Goal: Information Seeking & Learning: Learn about a topic

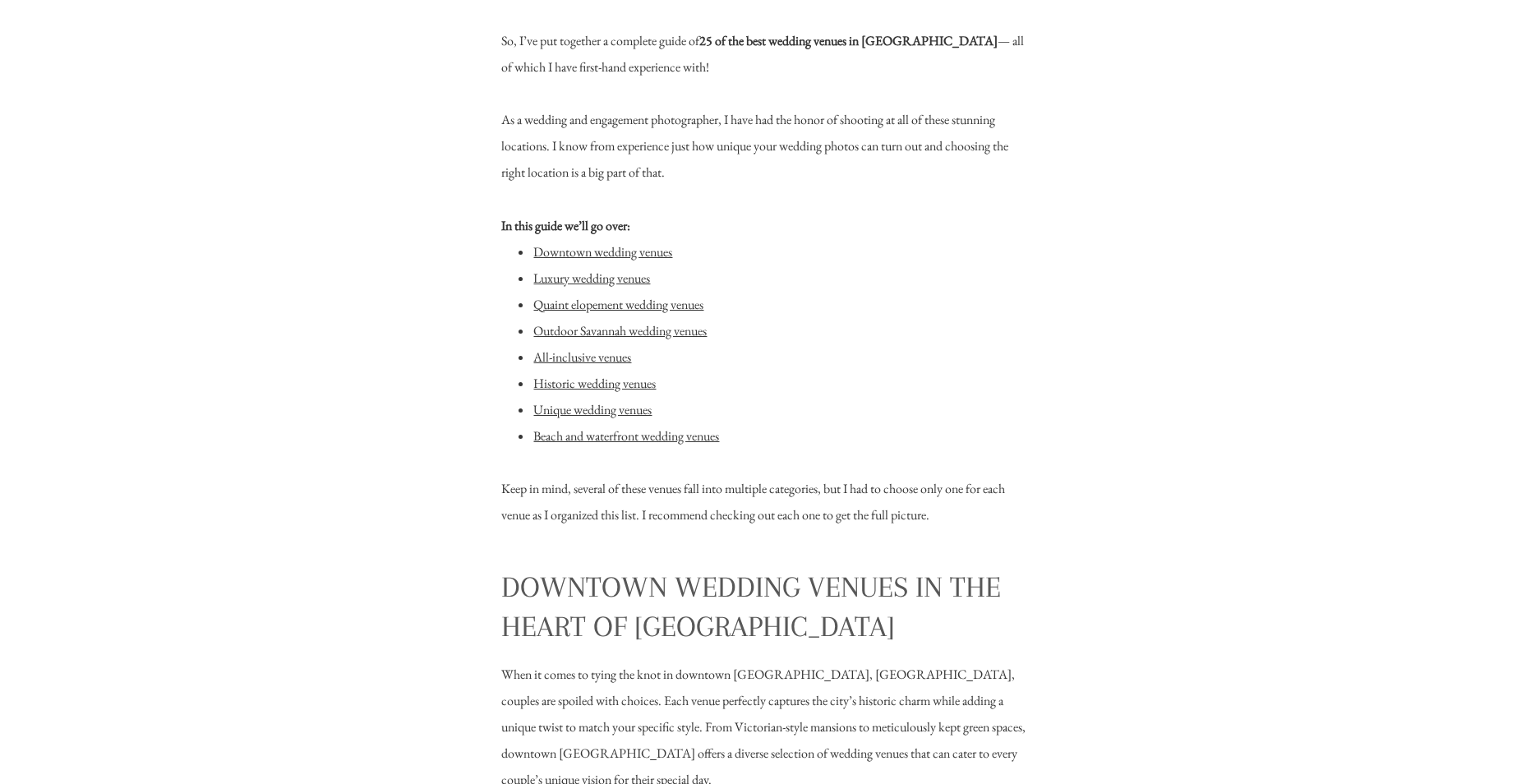
scroll to position [1379, 0]
click at [552, 252] on link "Downtown wedding venues" at bounding box center [603, 251] width 139 height 18
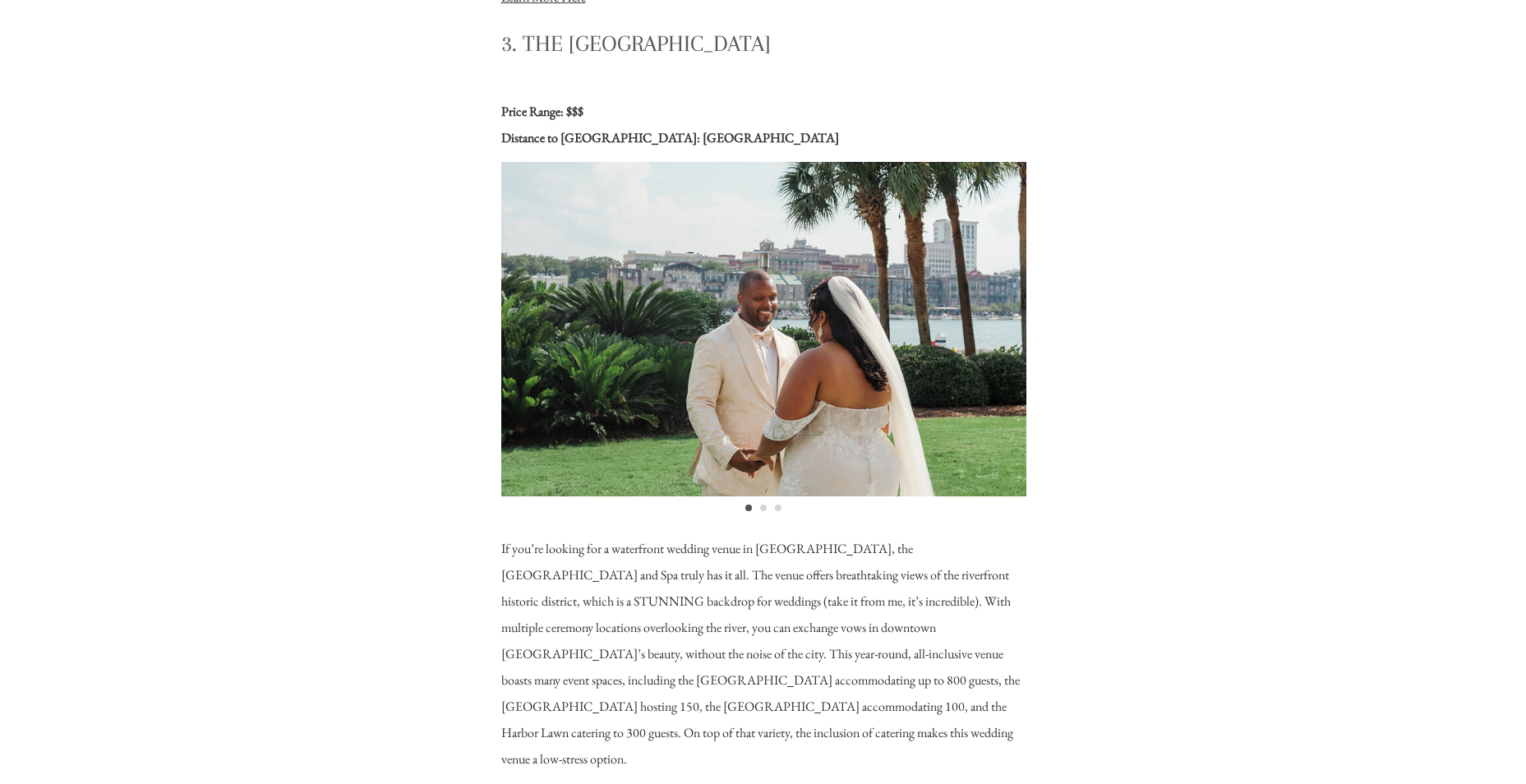
scroll to position [3702, 0]
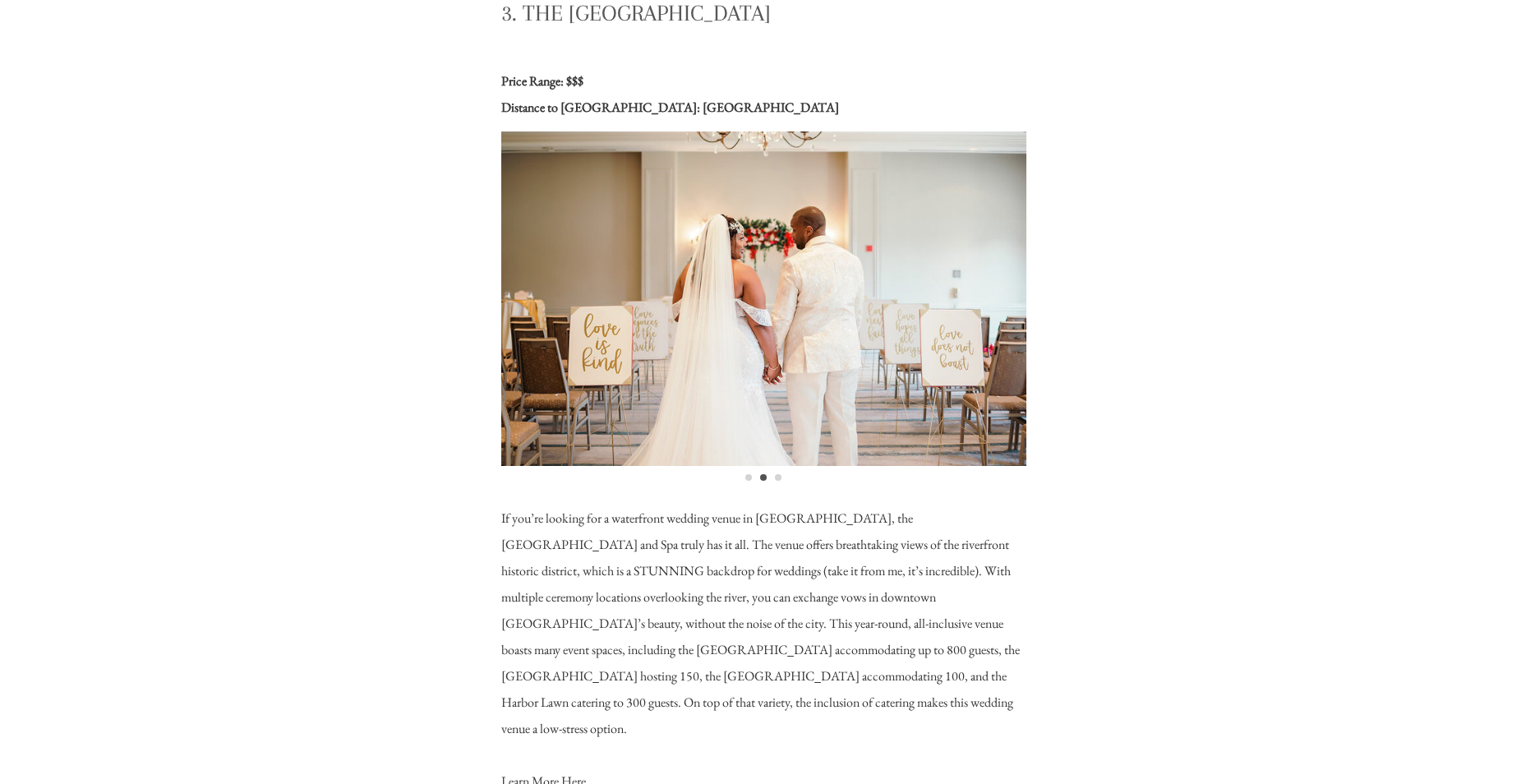
drag, startPoint x: 485, startPoint y: 429, endPoint x: 1092, endPoint y: 348, distance: 612.4
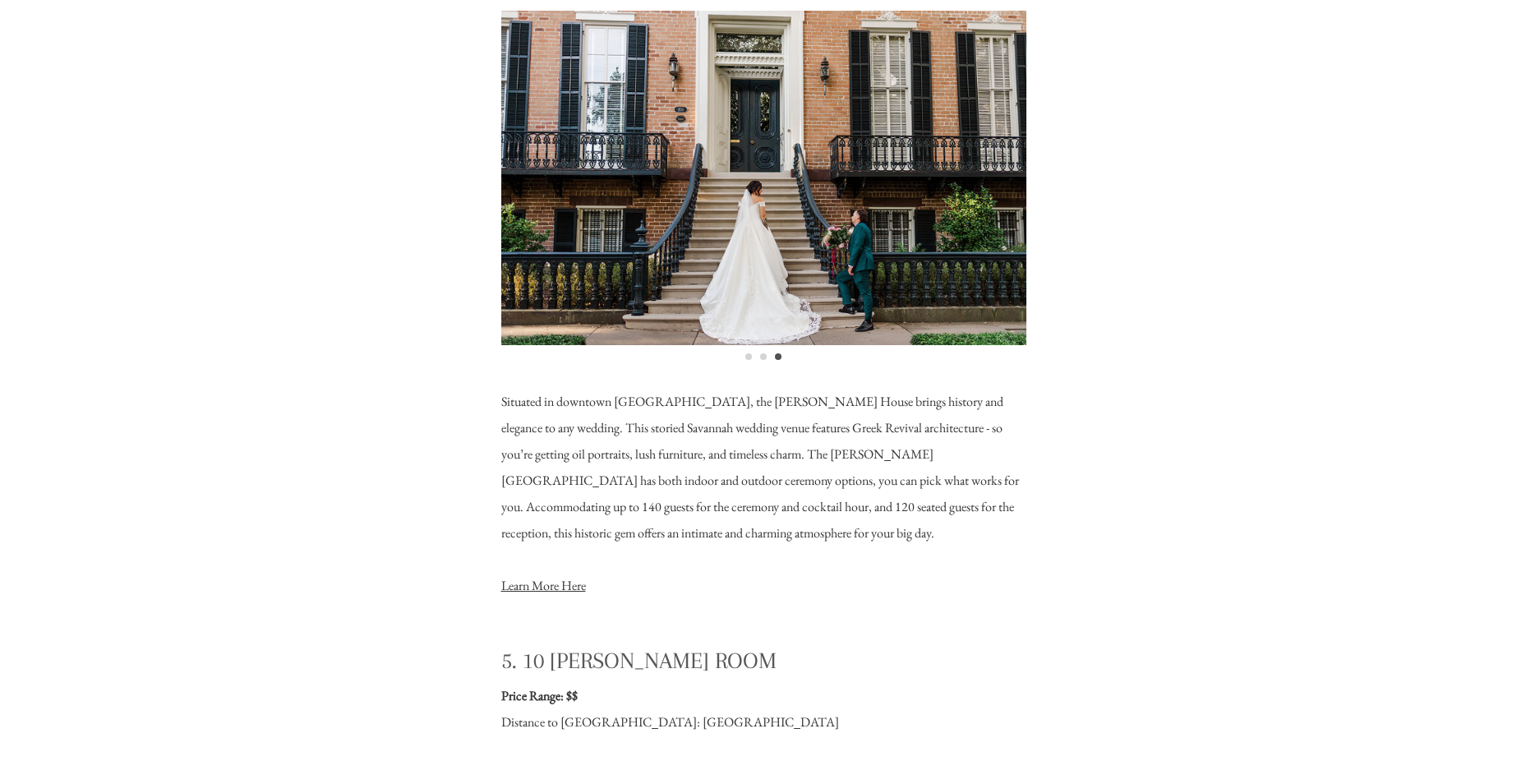
scroll to position [4616, 0]
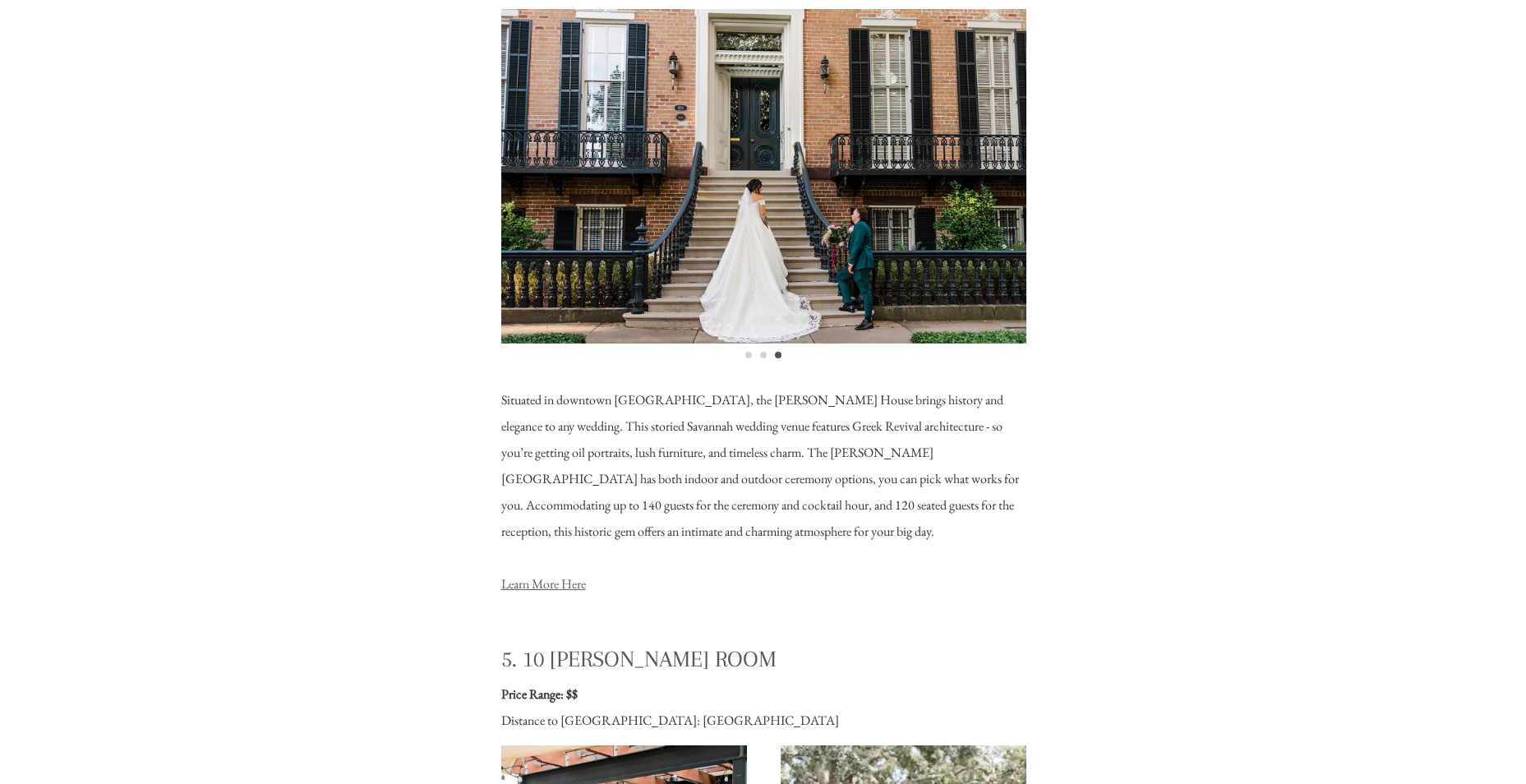
click at [555, 590] on link "Learn More Here" at bounding box center [544, 584] width 85 height 18
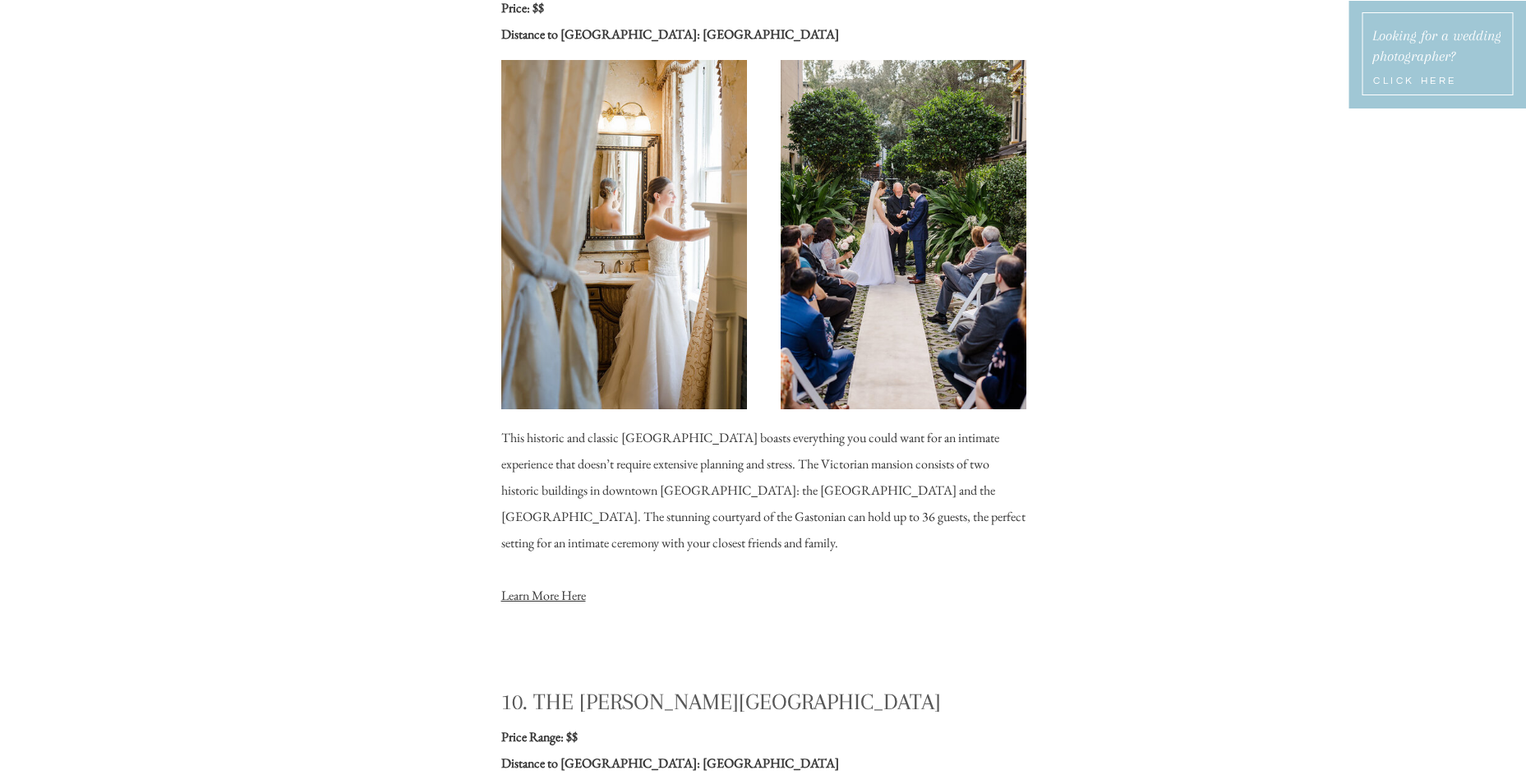
scroll to position [8800, 0]
click at [540, 605] on p "This historic and classic [GEOGRAPHIC_DATA] boasts everything you could want fo…" at bounding box center [764, 514] width 525 height 182
click at [543, 595] on link "Learn More Here" at bounding box center [544, 595] width 85 height 18
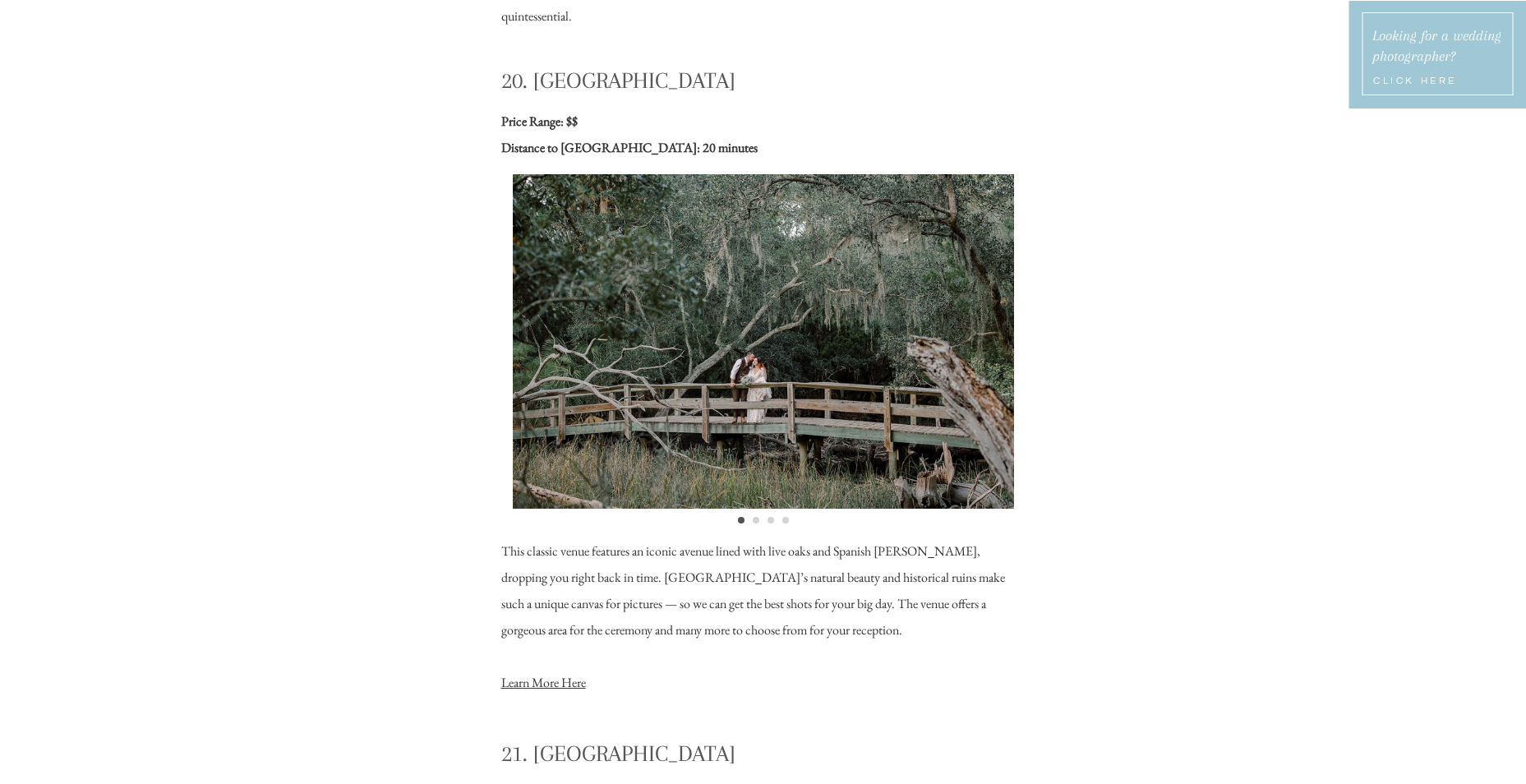
scroll to position [17301, 0]
click at [567, 682] on link "Learn More Here" at bounding box center [544, 682] width 85 height 18
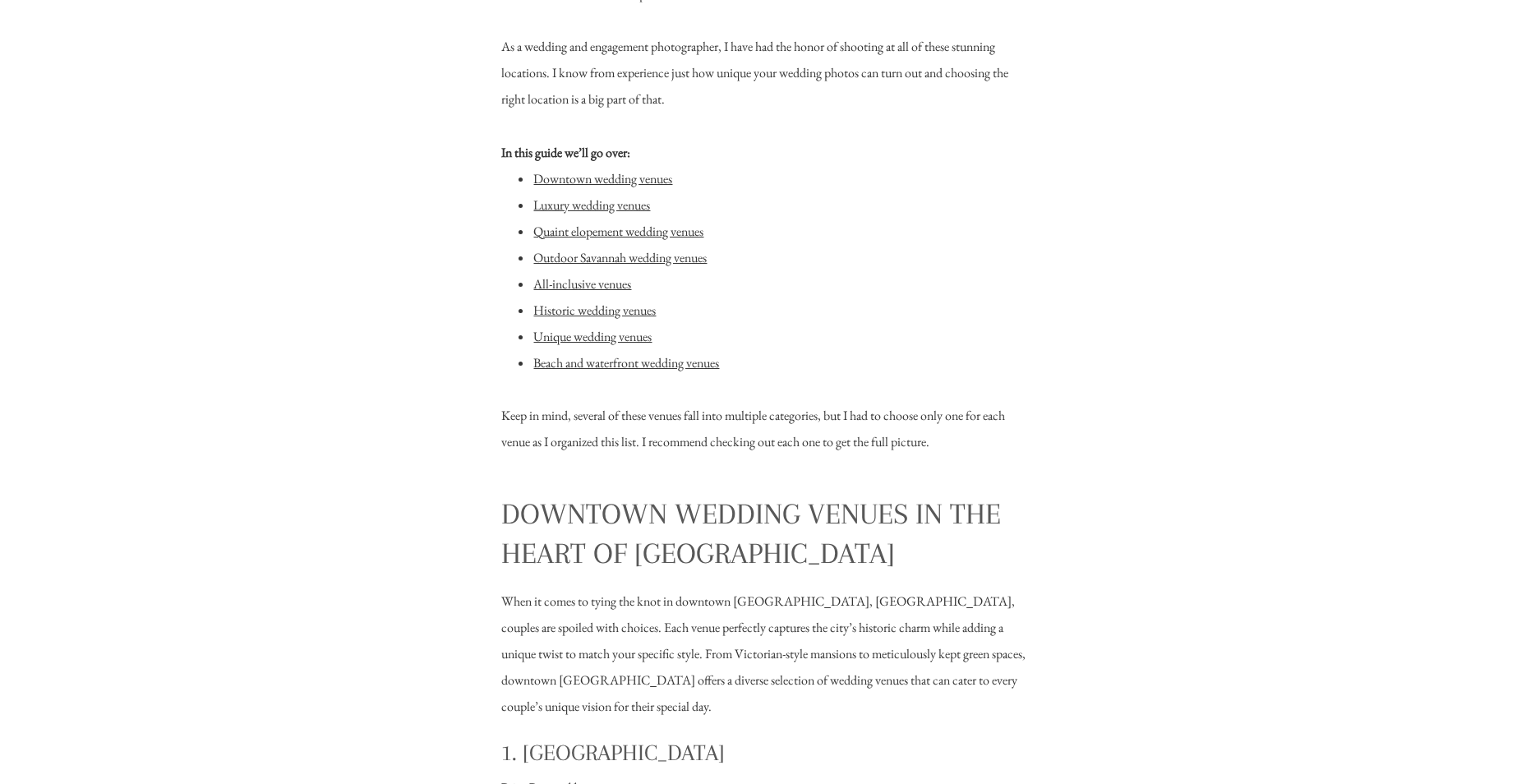
scroll to position [1453, 0]
click at [567, 177] on link "Downtown wedding venues" at bounding box center [603, 178] width 139 height 18
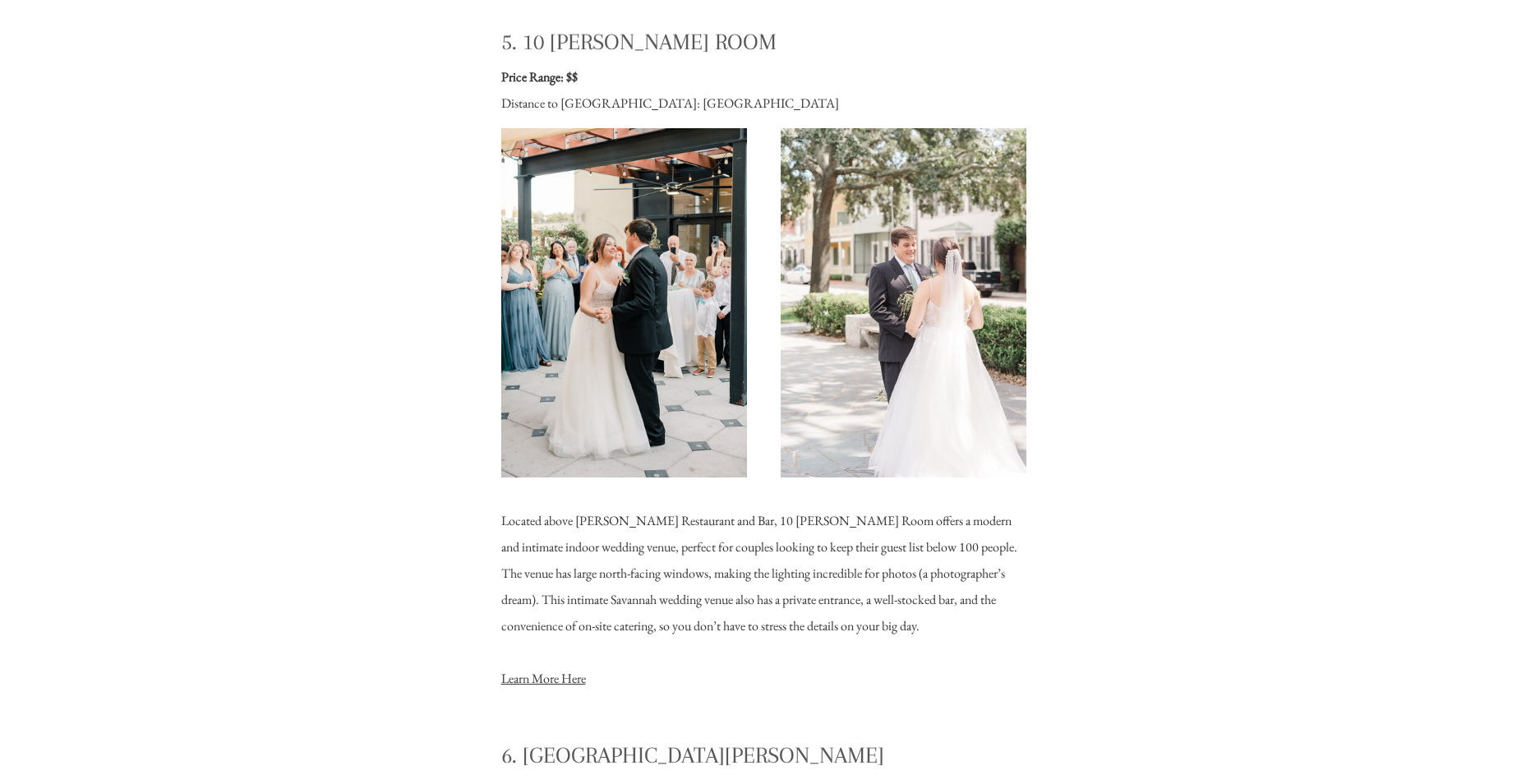
scroll to position [5233, 0]
click at [550, 675] on link "Learn More Here" at bounding box center [544, 677] width 85 height 18
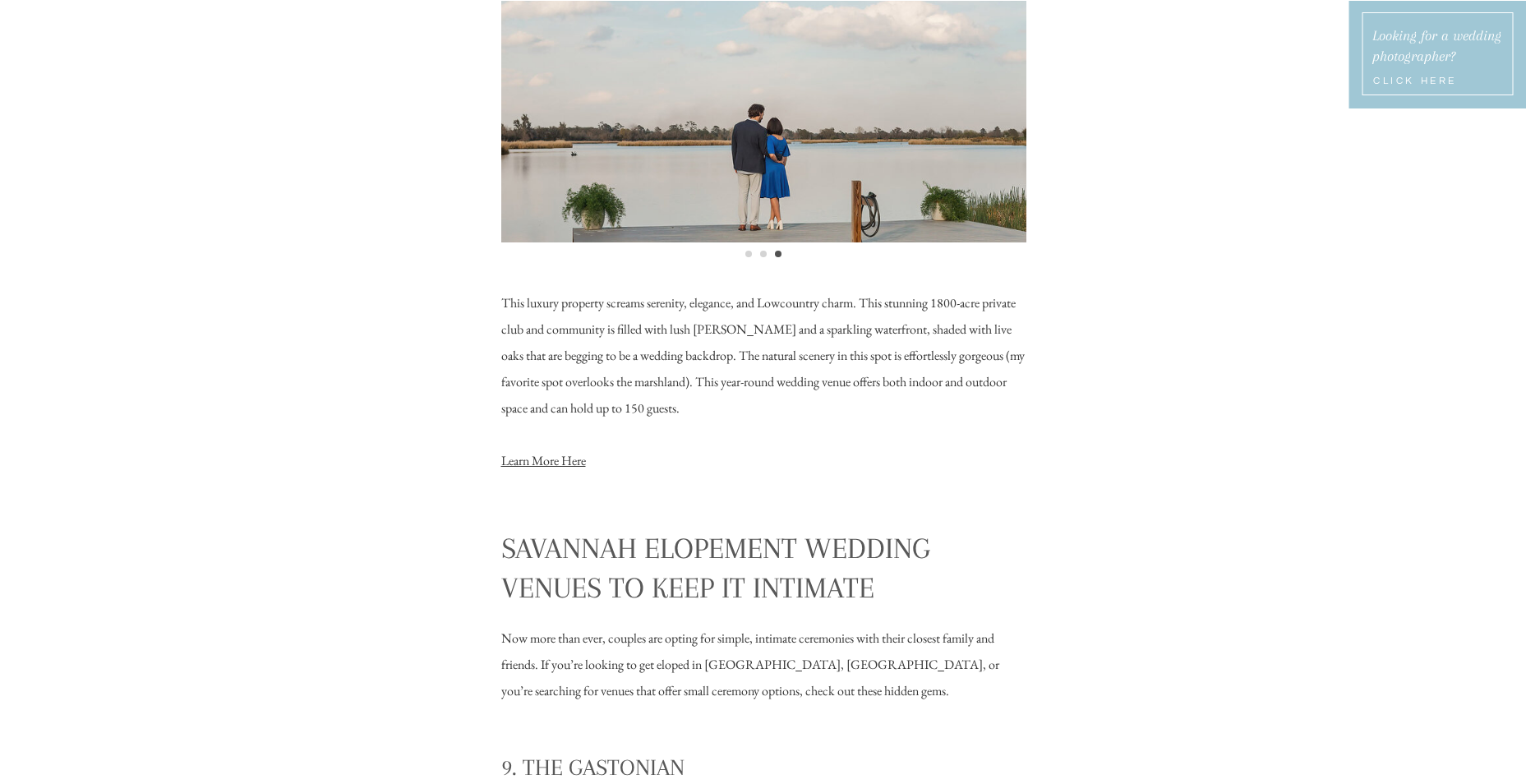
scroll to position [8006, 0]
click at [516, 453] on link "Learn More Here" at bounding box center [544, 460] width 85 height 18
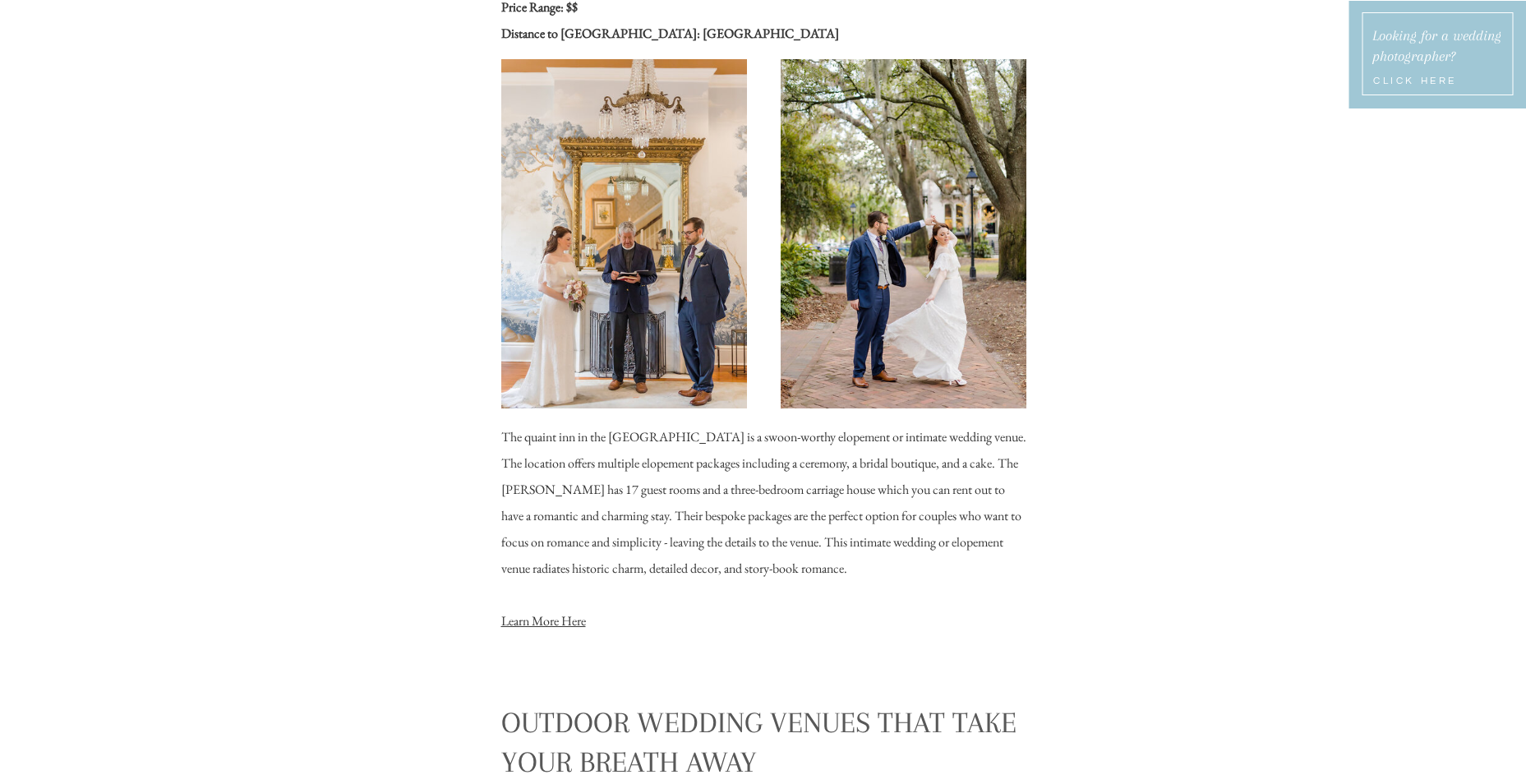
scroll to position [9530, 0]
click at [616, 550] on p "The quaint inn in the [GEOGRAPHIC_DATA] is a swoon-worthy elopement or intimate…" at bounding box center [764, 530] width 525 height 215
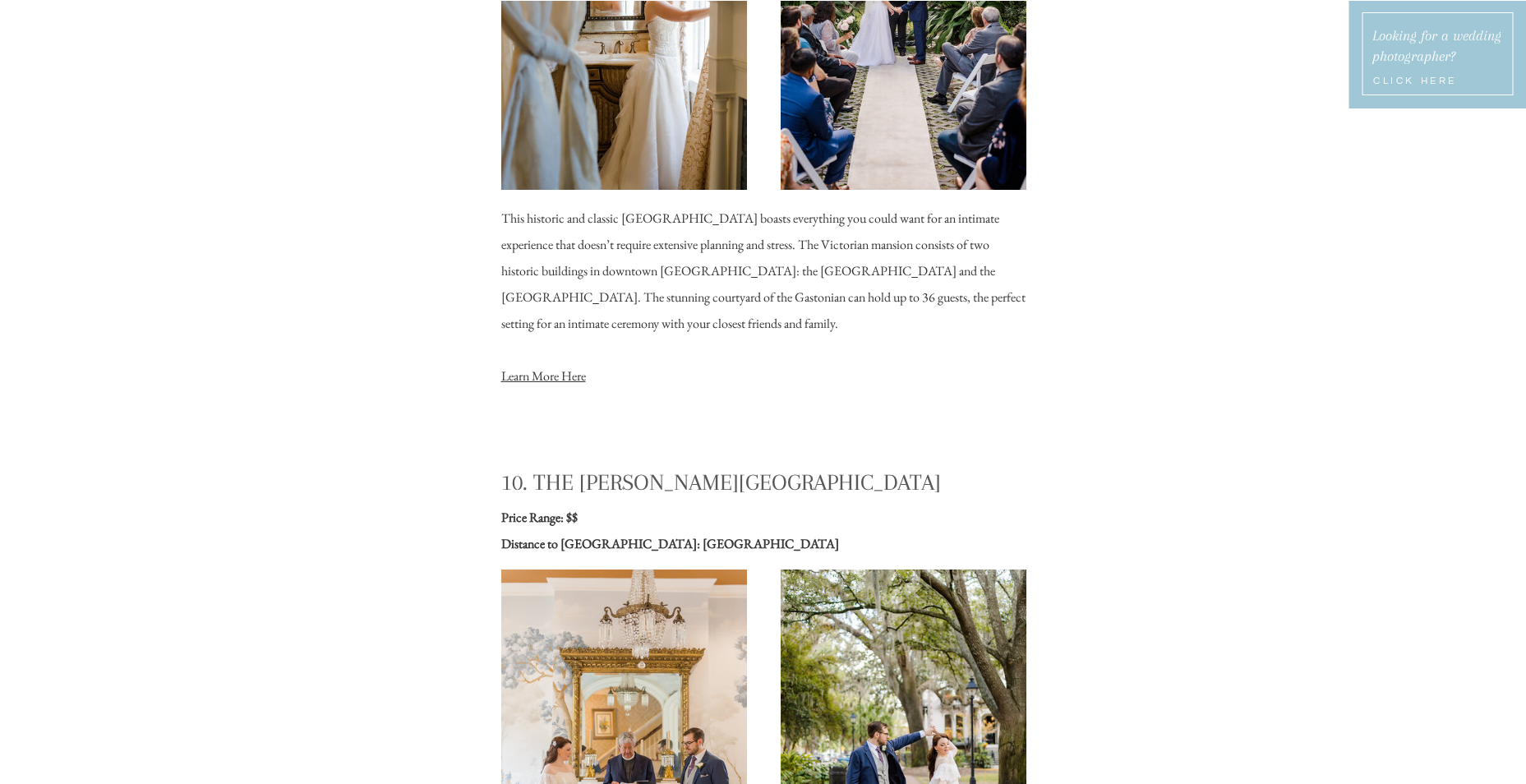
scroll to position [9000, 0]
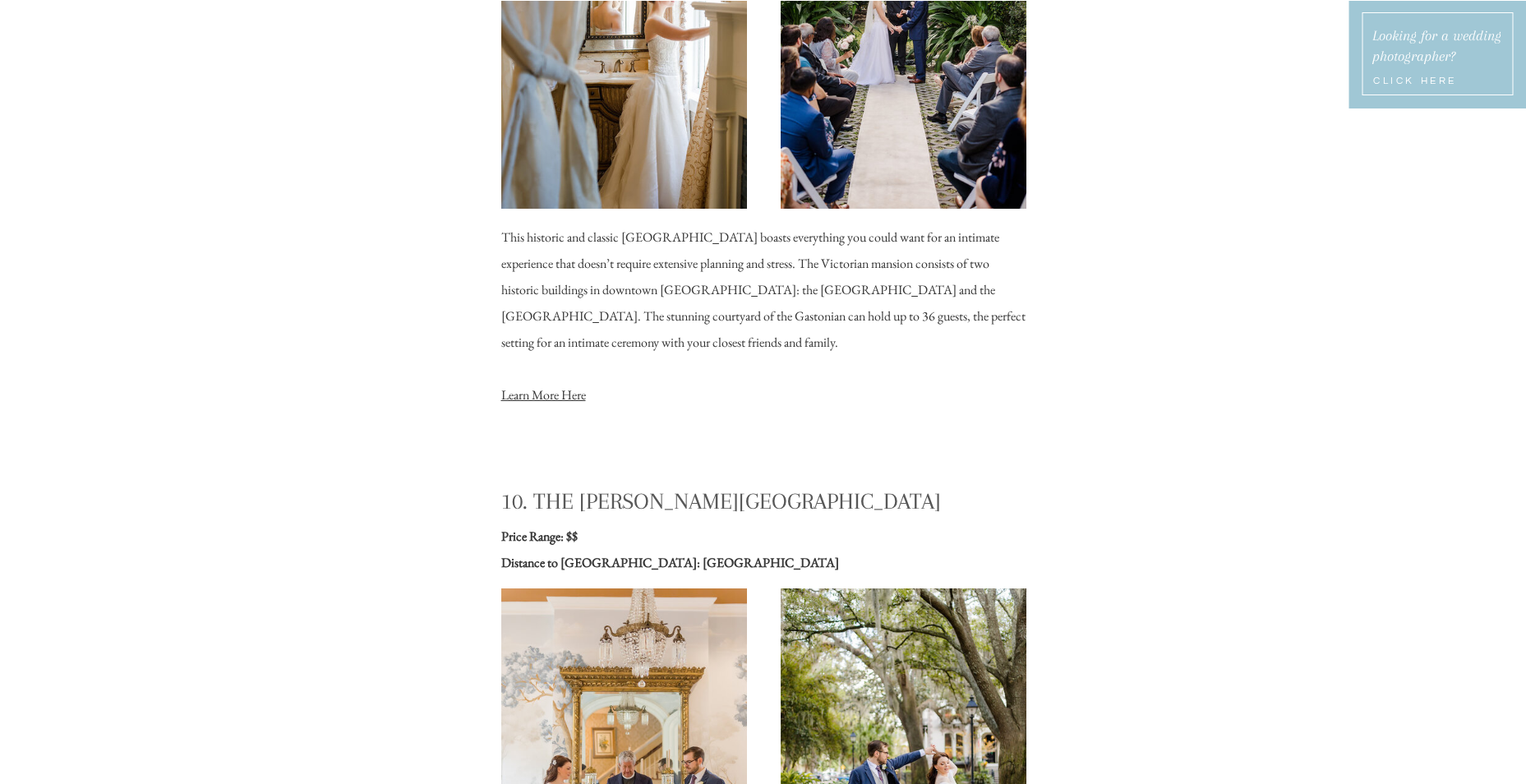
click at [598, 4] on div at bounding box center [624, 33] width 246 height 349
